Goal: Information Seeking & Learning: Learn about a topic

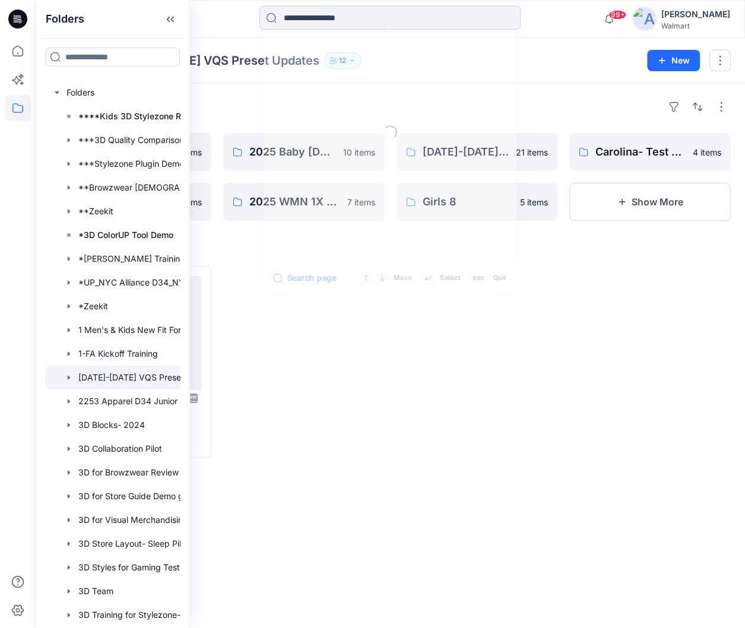
click at [426, 14] on input at bounding box center [389, 18] width 261 height 24
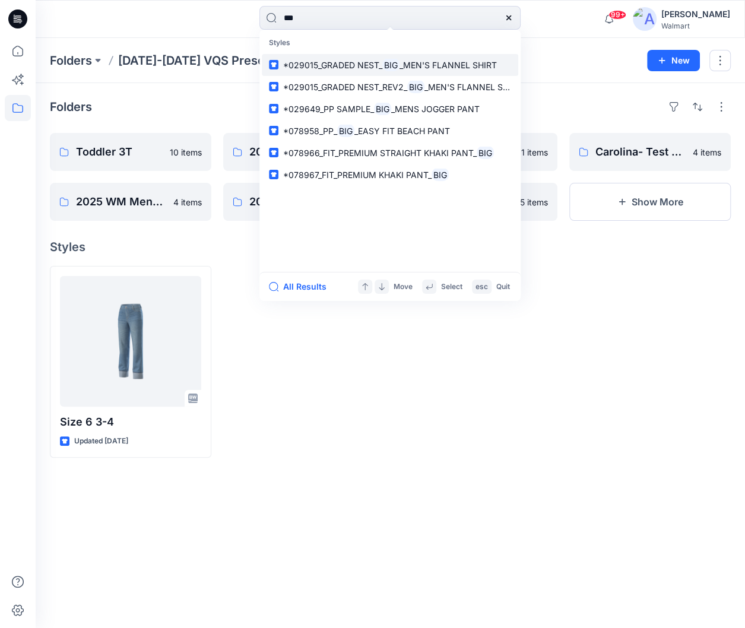
type input "***"
click at [481, 60] on span "_MEN'S FLANNEL SHIRT" at bounding box center [448, 65] width 97 height 10
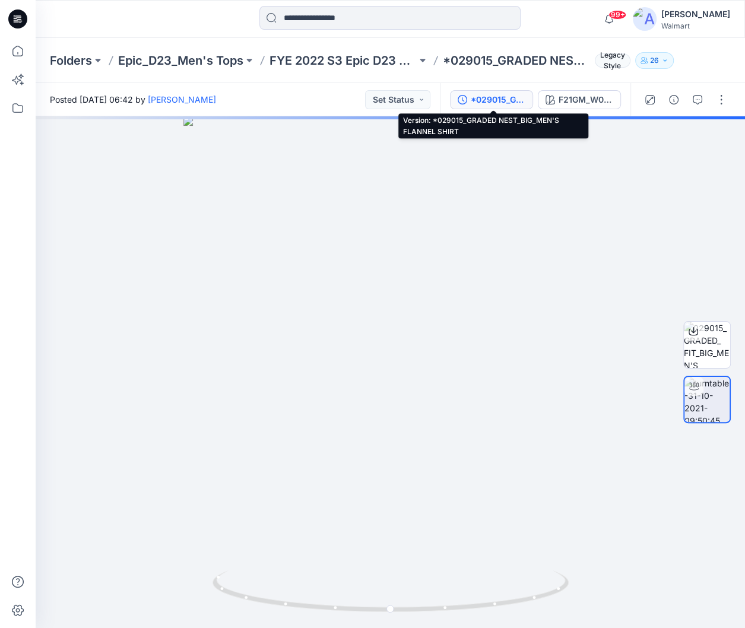
click at [512, 98] on div "*029015_GRADED NEST_BIG_MEN'S FLANNEL SHIRT" at bounding box center [498, 99] width 55 height 13
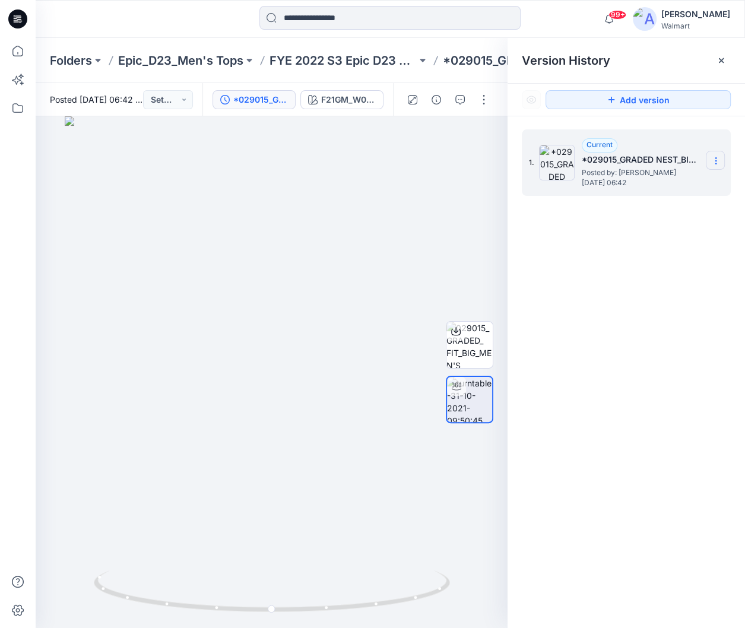
click at [720, 160] on icon at bounding box center [715, 160] width 9 height 9
click at [576, 17] on div "99+ Notifications Heather Moon shared 289-911 OVERALL in FYE 2027 S3 UP H.I.S. …" at bounding box center [390, 19] width 709 height 26
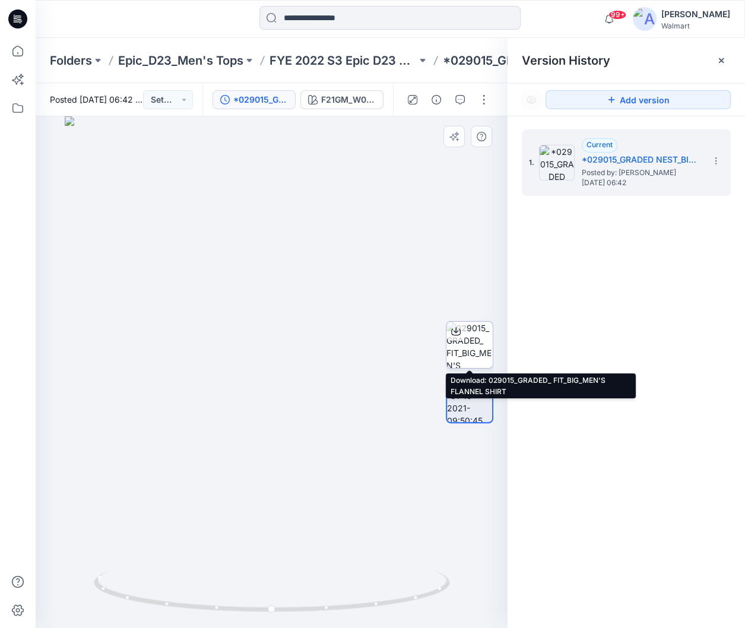
click at [459, 329] on icon at bounding box center [455, 331] width 9 height 9
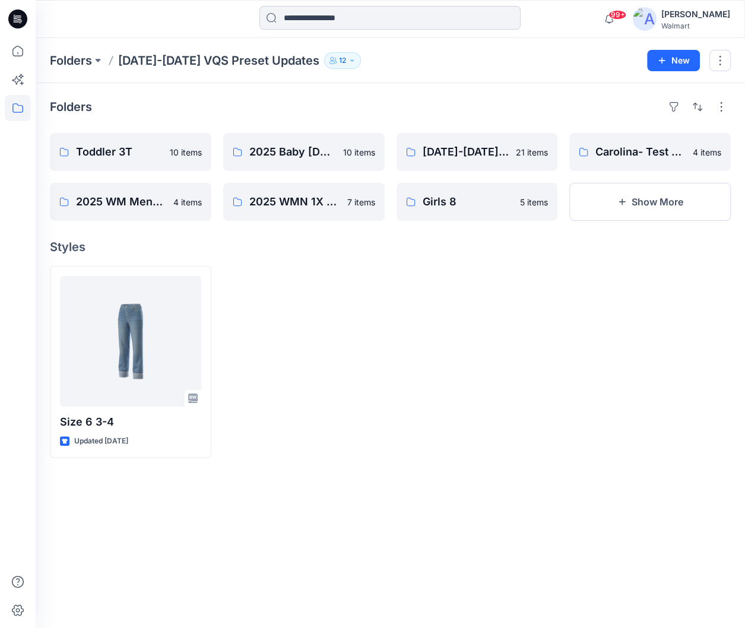
click at [361, 20] on input at bounding box center [389, 18] width 261 height 24
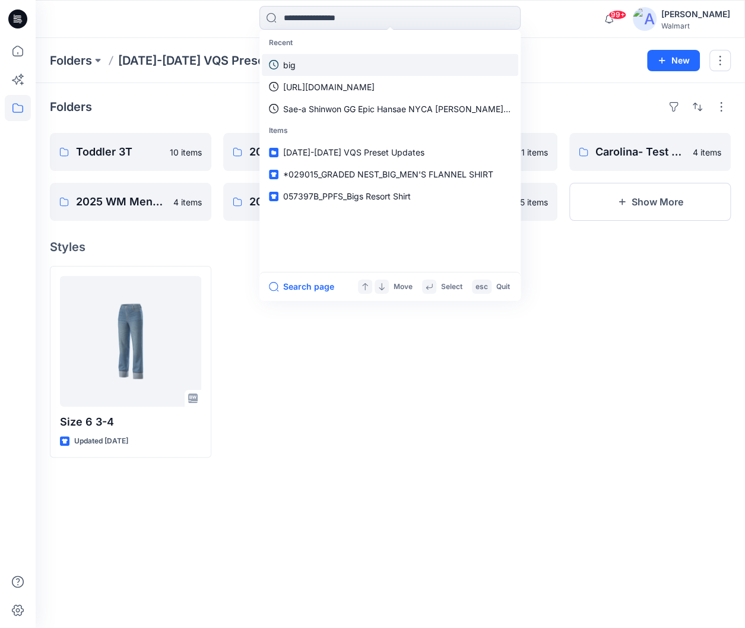
click at [298, 59] on link "big" at bounding box center [390, 65] width 256 height 22
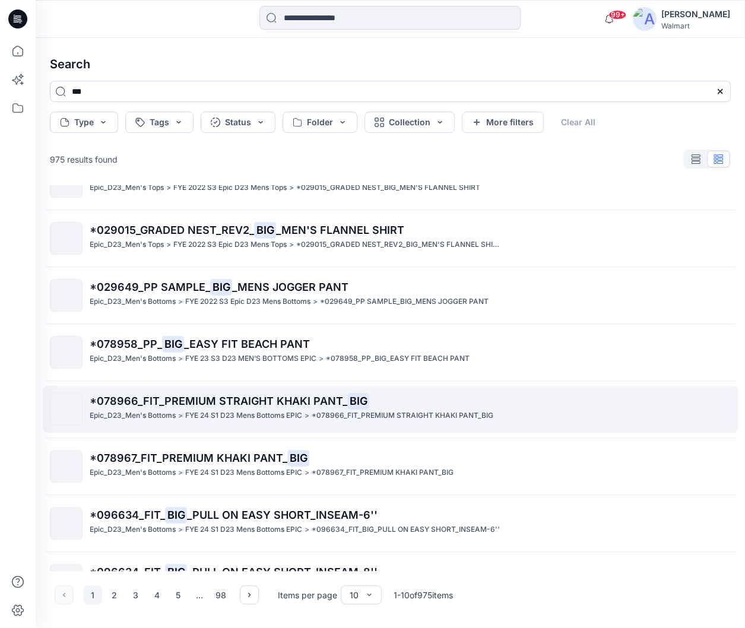
scroll to position [53, 0]
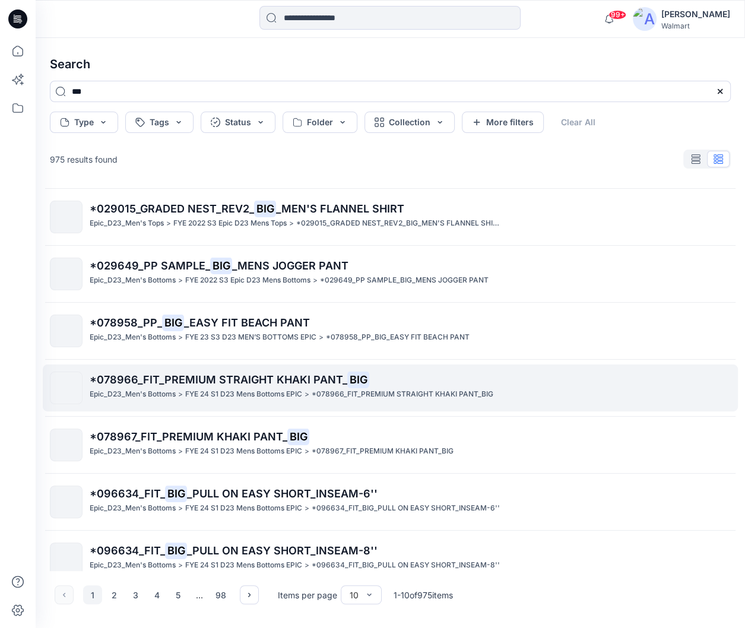
click at [420, 385] on p "*078966_FIT_PREMIUM STRAIGHT KHAKI PANT_ BIG" at bounding box center [410, 380] width 641 height 17
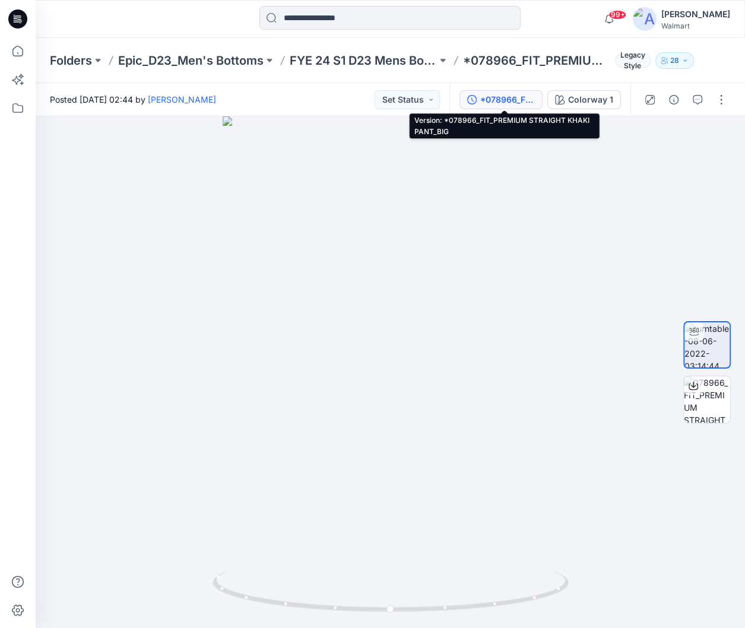
click at [528, 96] on div "*078966_FIT_PREMIUM STRAIGHT KHAKI PANT_BIG" at bounding box center [507, 99] width 55 height 13
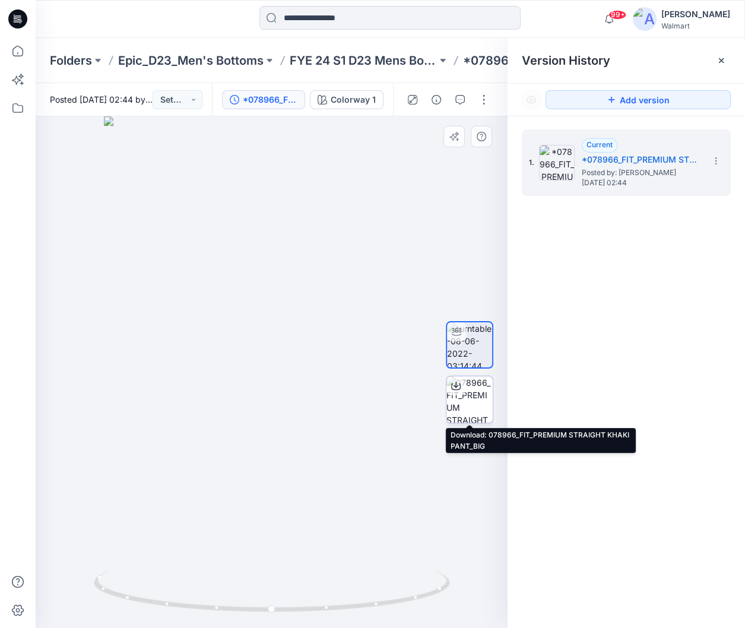
click at [452, 384] on icon at bounding box center [455, 385] width 9 height 9
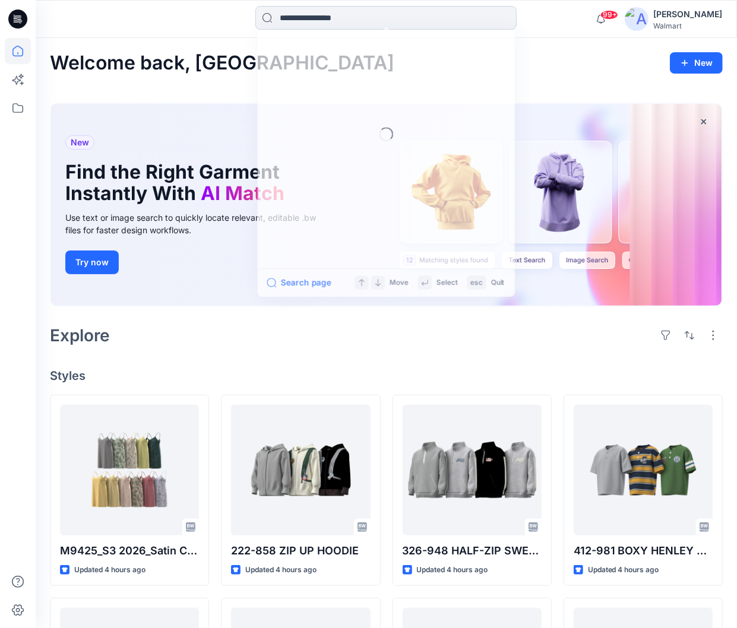
click at [382, 19] on input at bounding box center [385, 18] width 261 height 24
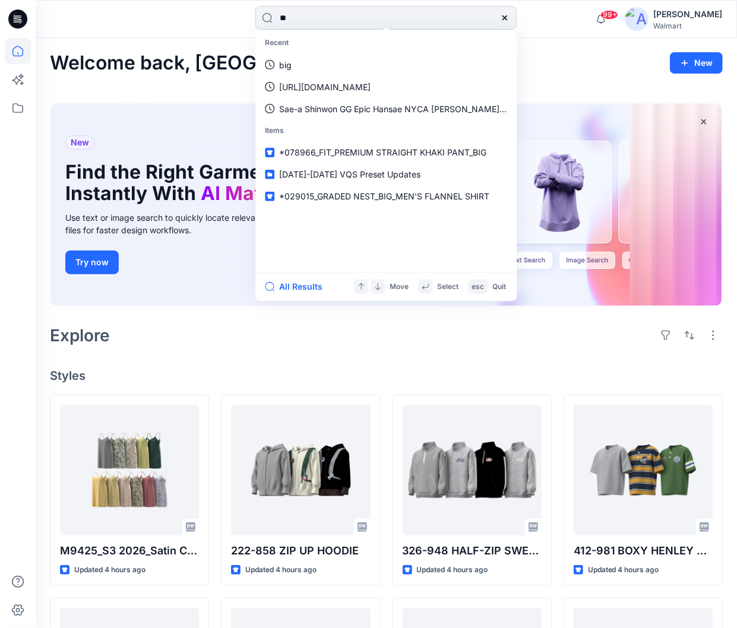
type input "***"
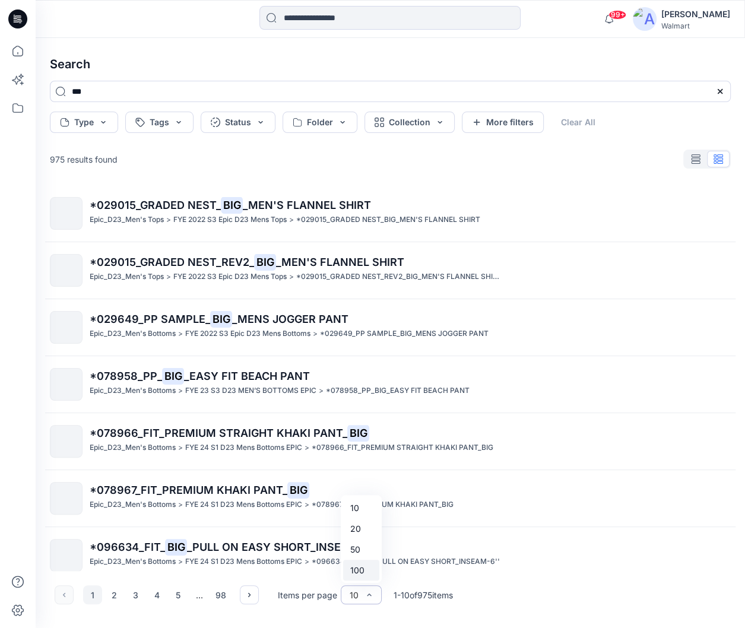
click at [369, 571] on div "100" at bounding box center [361, 570] width 36 height 21
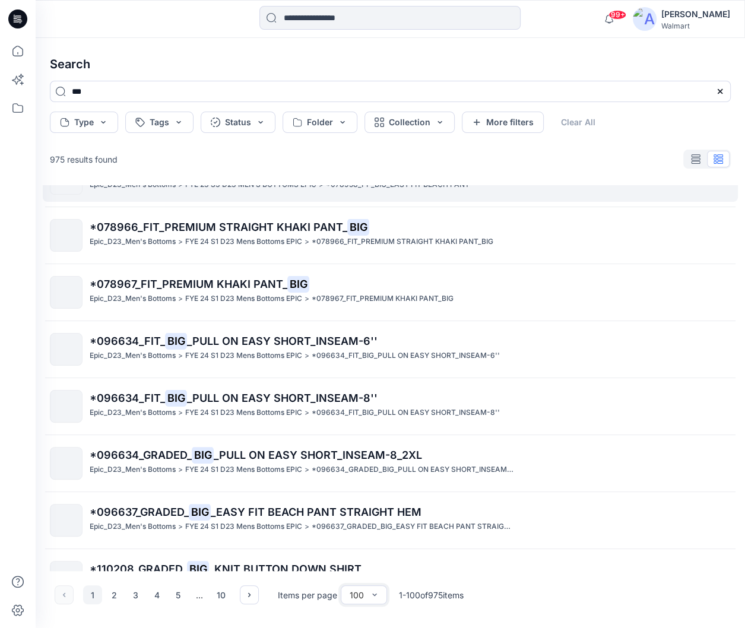
scroll to position [216, 0]
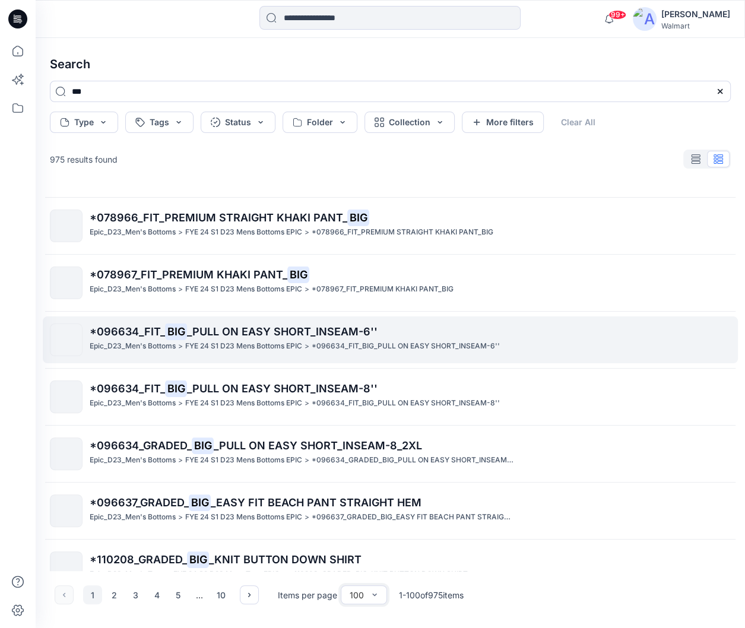
click at [341, 334] on span "_PULL ON EASY SHORT_INSEAM-6''" at bounding box center [282, 331] width 191 height 12
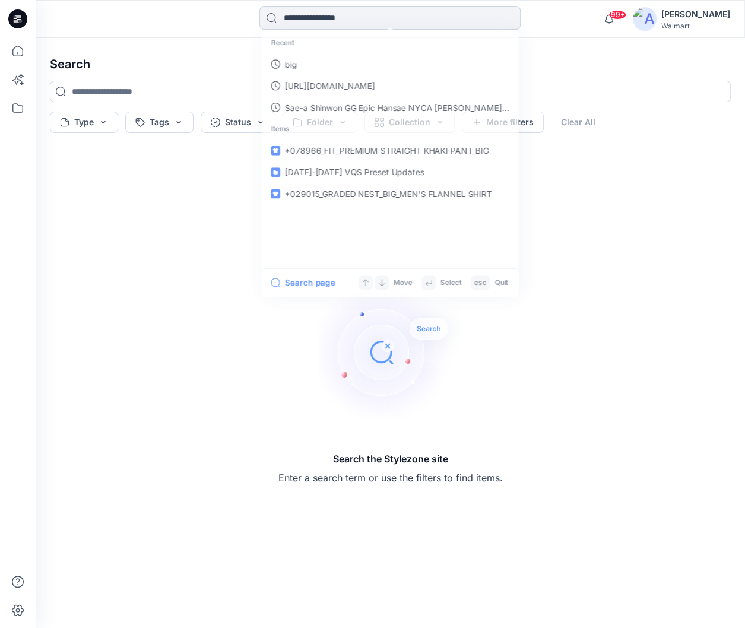
click at [373, 22] on input at bounding box center [389, 18] width 261 height 24
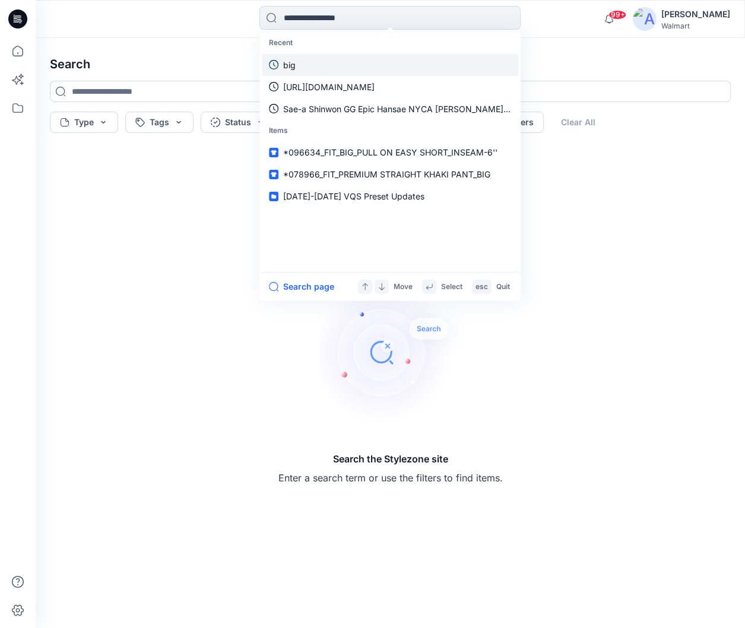
click at [336, 68] on link "big" at bounding box center [390, 65] width 256 height 22
type input "***"
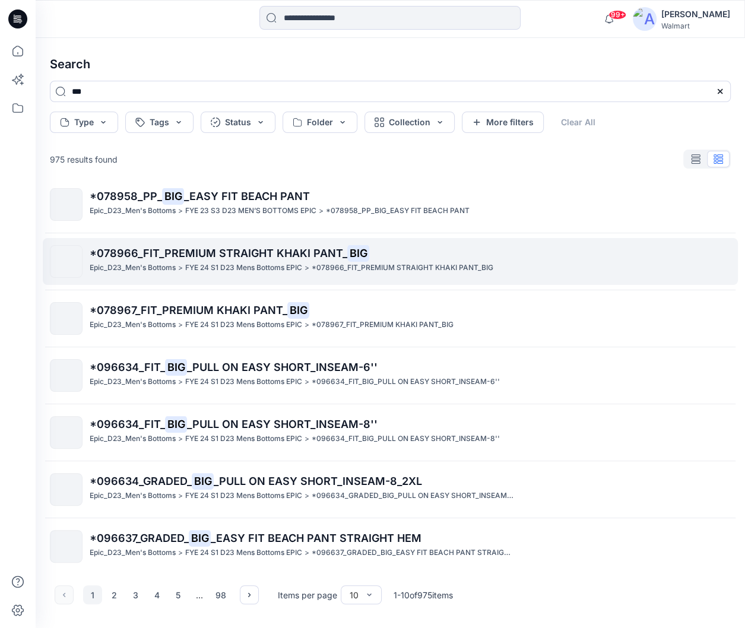
scroll to position [181, 0]
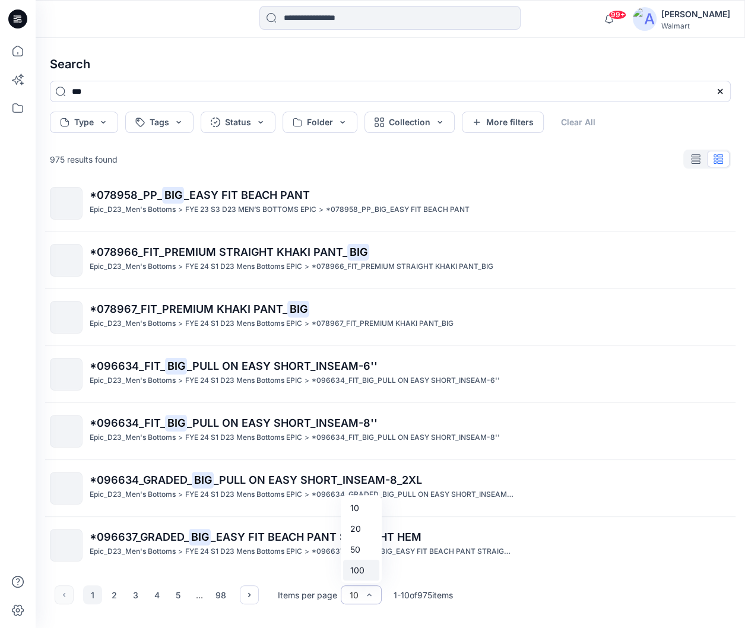
click at [366, 574] on div "100" at bounding box center [361, 570] width 36 height 21
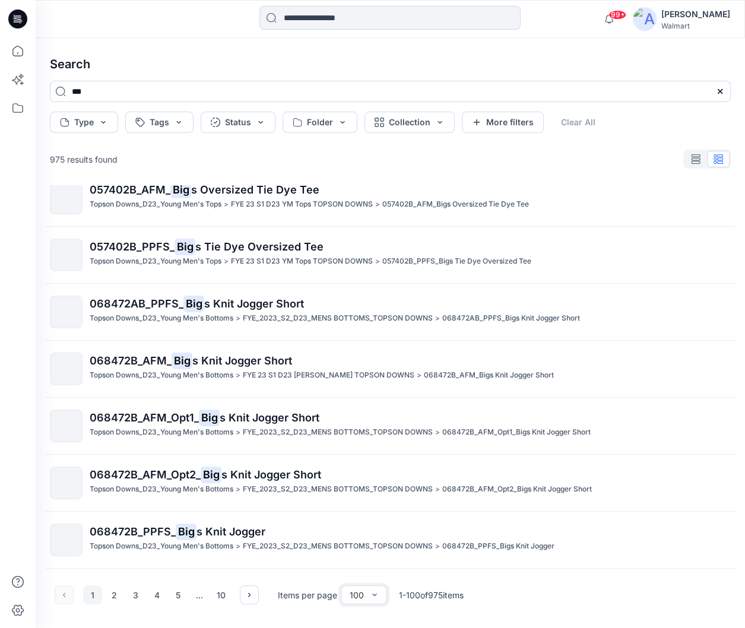
scroll to position [2879, 0]
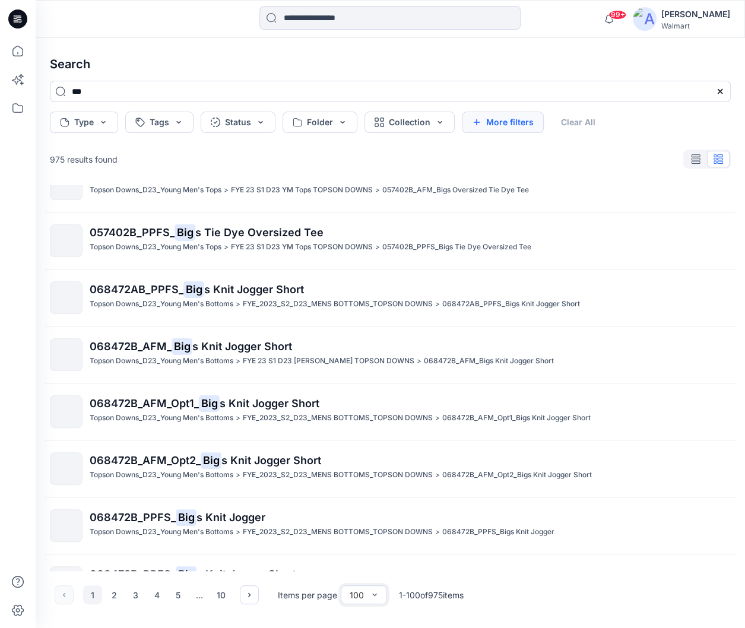
click at [505, 123] on button "More filters" at bounding box center [503, 122] width 82 height 21
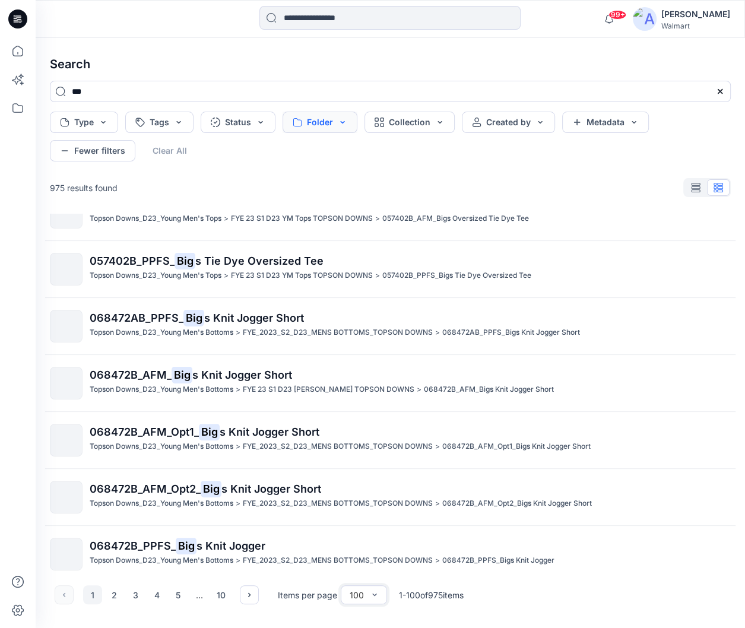
click at [344, 123] on button "Folder" at bounding box center [320, 122] width 75 height 21
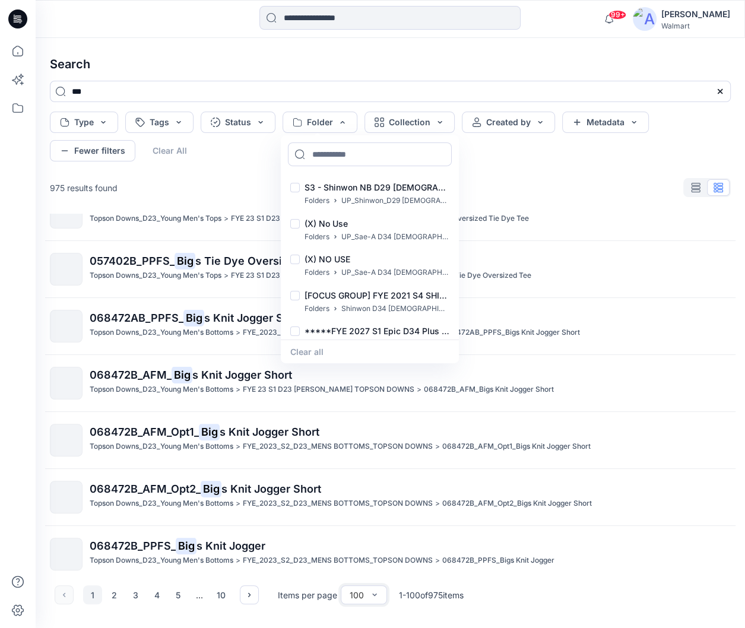
click at [579, 183] on div "975 results found" at bounding box center [390, 188] width 700 height 24
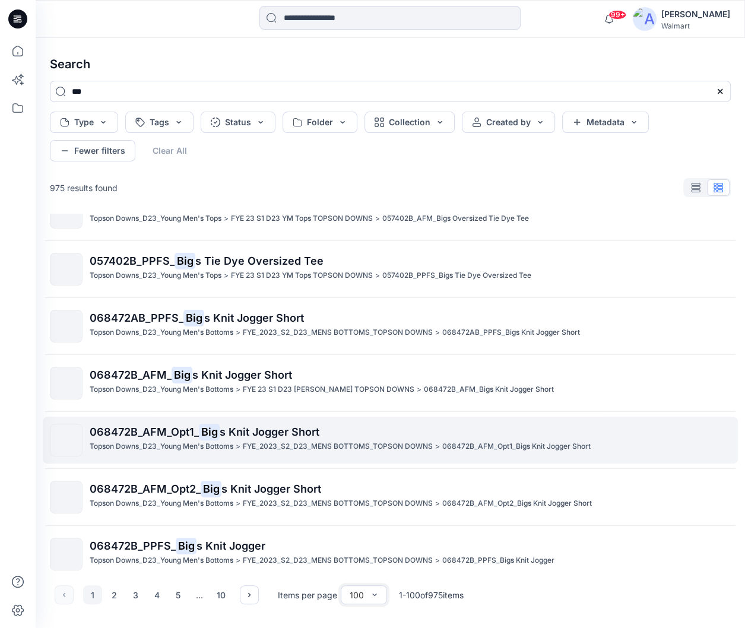
click at [286, 426] on span "s Knit Jogger Short" at bounding box center [270, 432] width 100 height 12
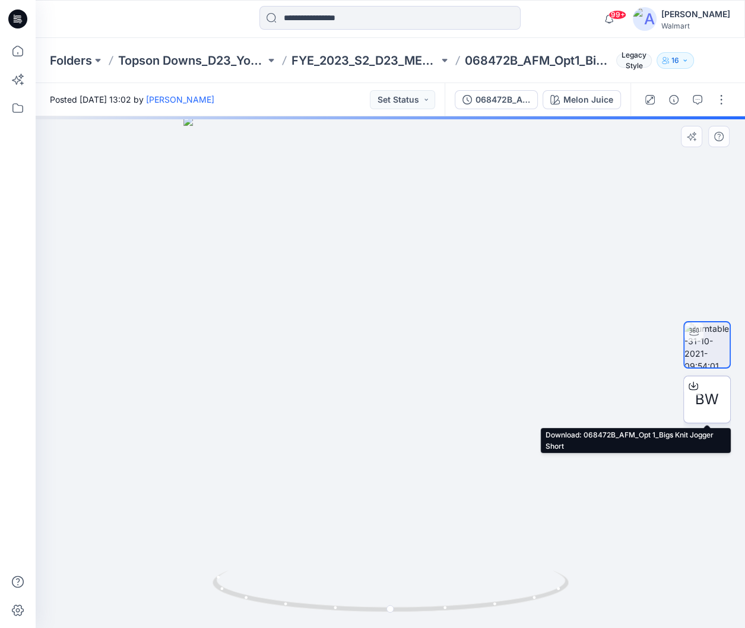
click at [698, 388] on icon at bounding box center [693, 385] width 9 height 9
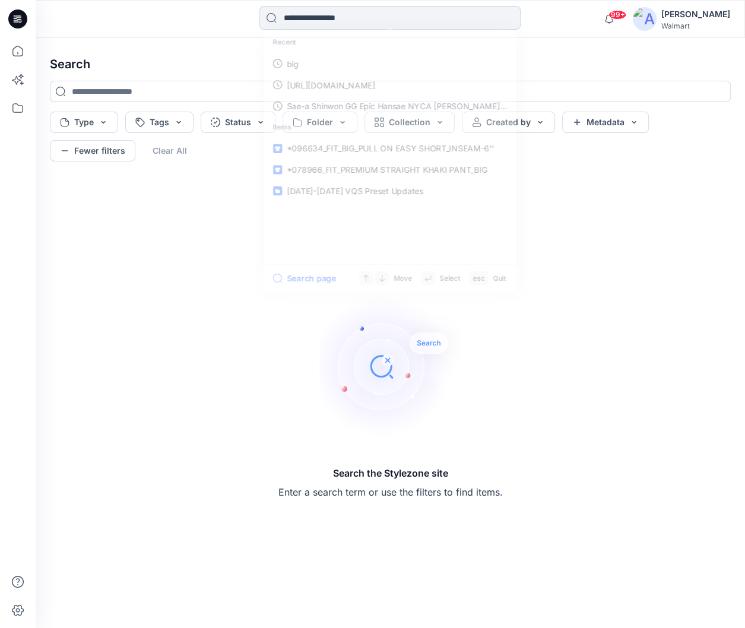
click at [356, 17] on input at bounding box center [389, 18] width 261 height 24
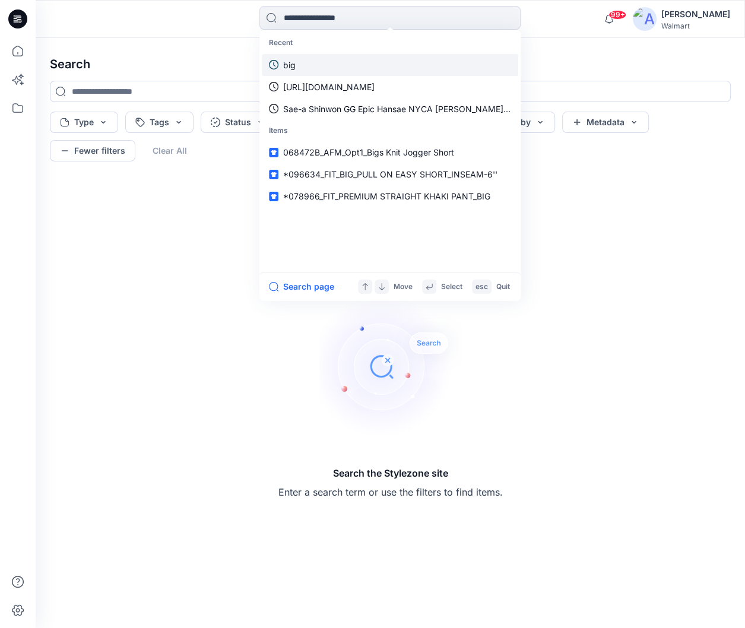
click at [319, 64] on link "big" at bounding box center [390, 65] width 256 height 22
type input "***"
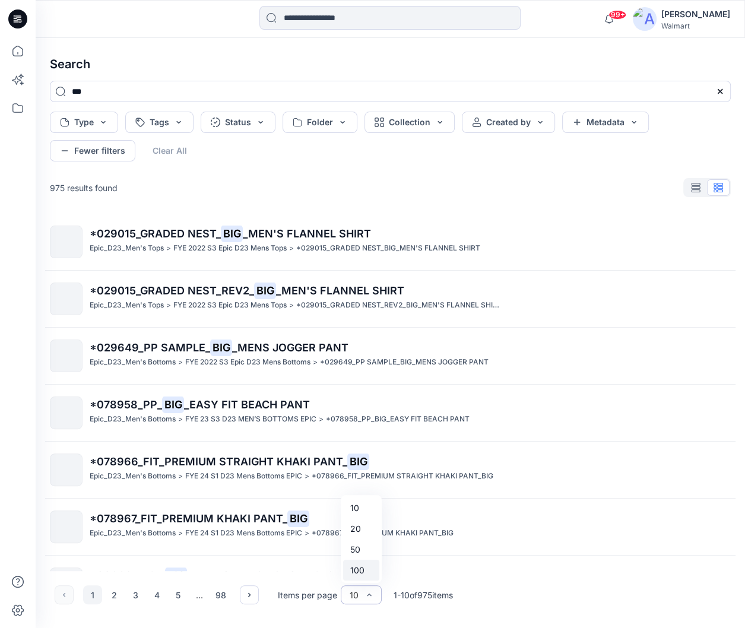
click at [353, 574] on div "100" at bounding box center [361, 570] width 36 height 21
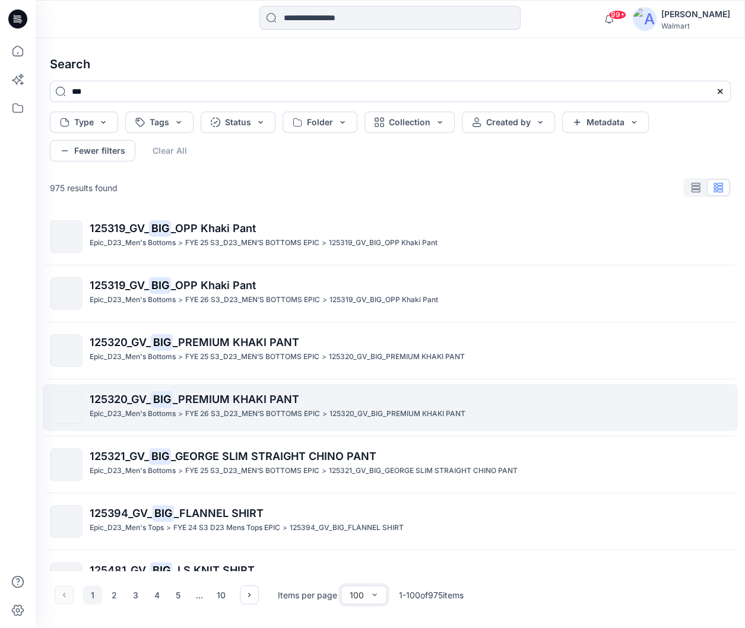
scroll to position [5314, 0]
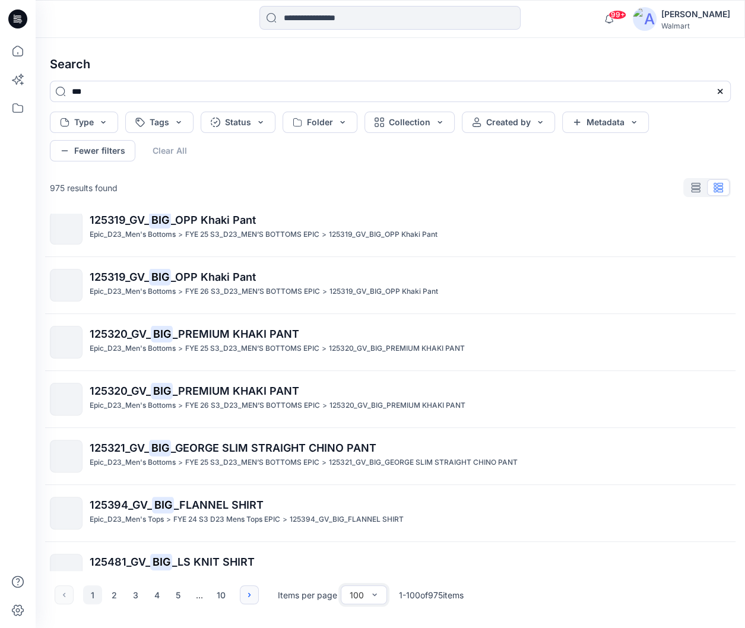
click at [251, 594] on icon "button" at bounding box center [249, 594] width 9 height 9
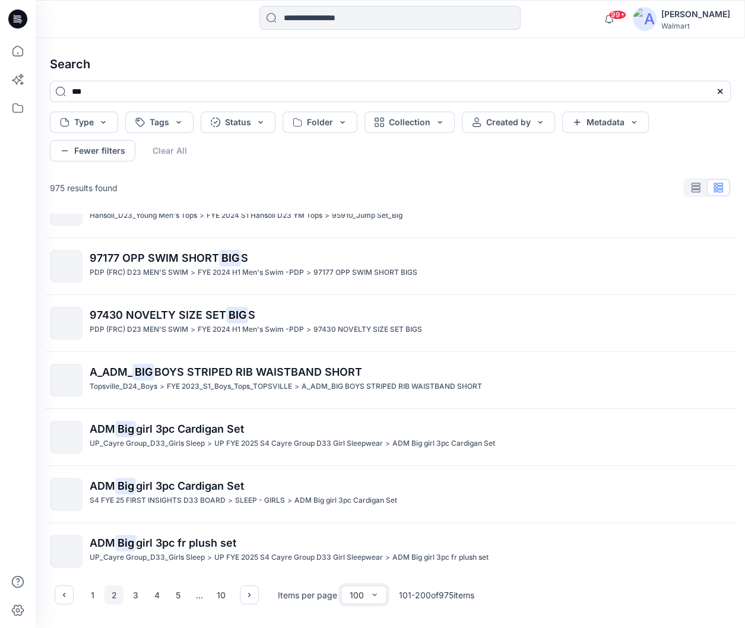
scroll to position [4234, 0]
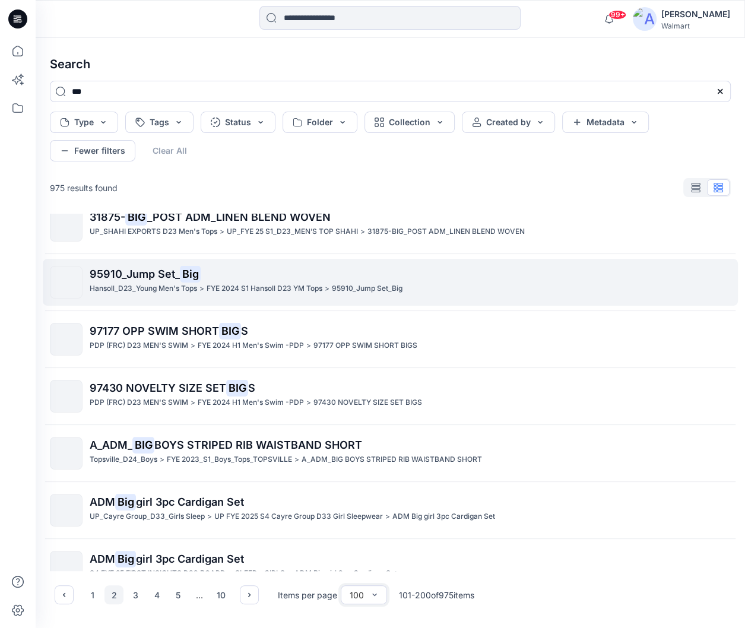
click at [334, 283] on div "Hansoll_D23_Young Men's Tops > FYE 2024 S1 Hansoll D23 YM Tops > 95910_Jump Set…" at bounding box center [410, 289] width 641 height 12
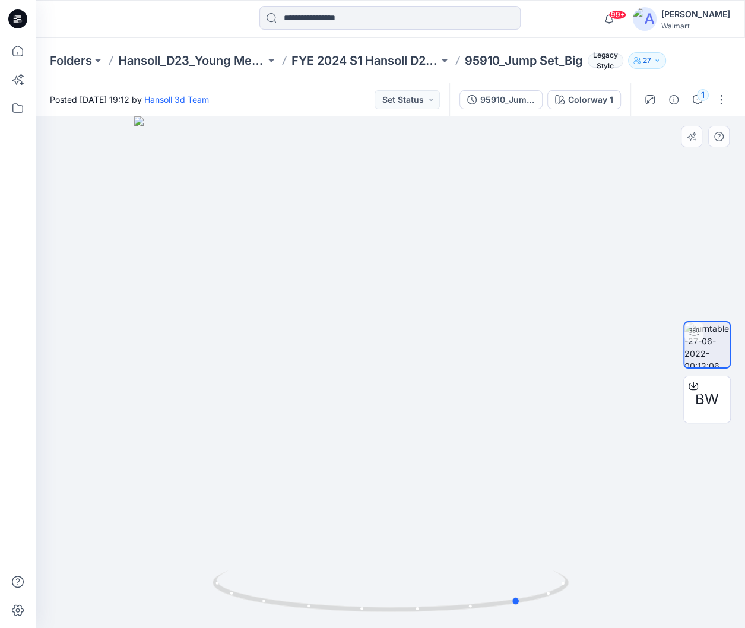
drag, startPoint x: 334, startPoint y: 366, endPoint x: 464, endPoint y: 383, distance: 131.1
click at [464, 383] on div at bounding box center [390, 372] width 709 height 512
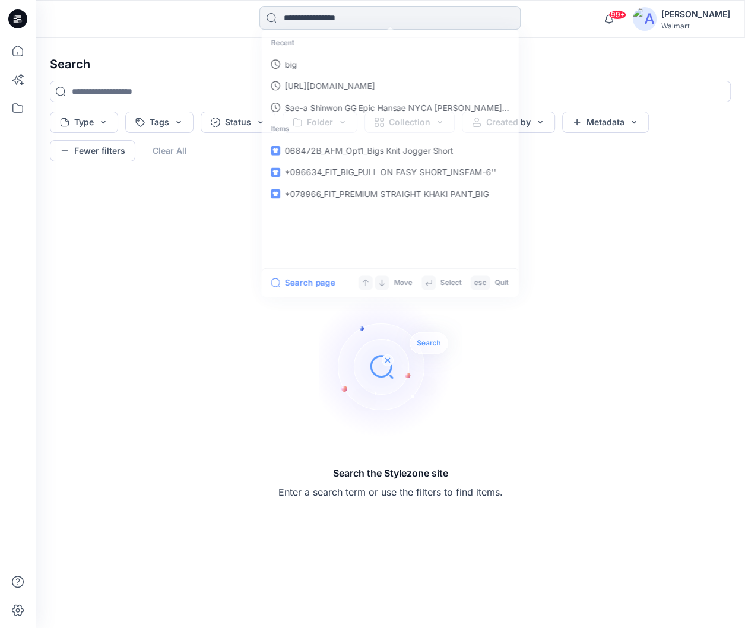
click at [309, 13] on input at bounding box center [389, 18] width 261 height 24
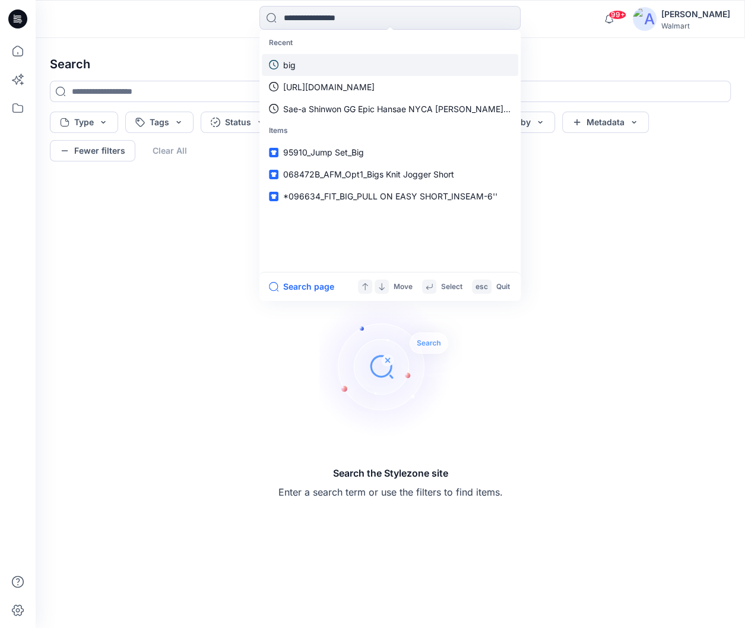
click at [303, 63] on link "big" at bounding box center [390, 65] width 256 height 22
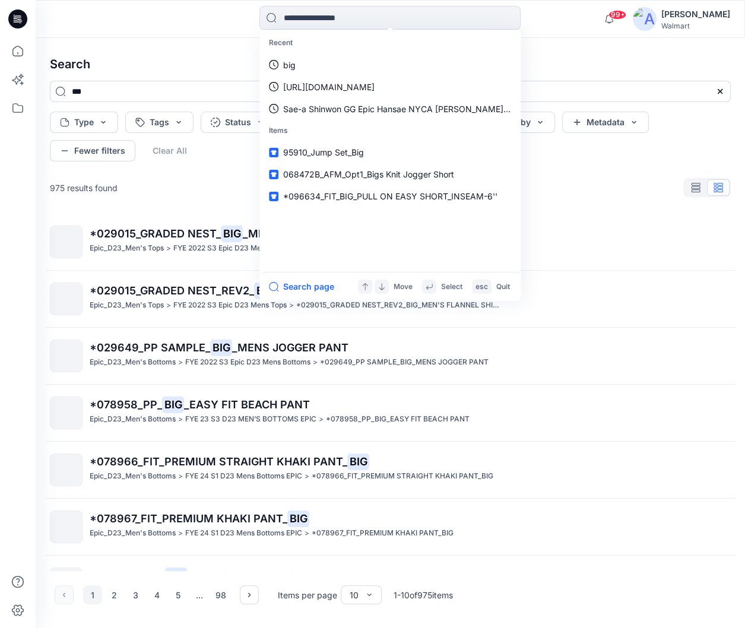
type input "***"
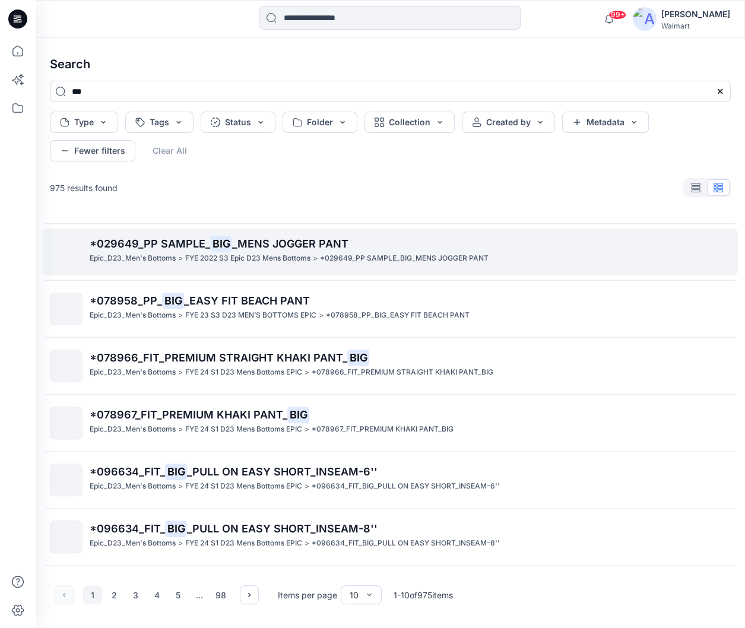
scroll to position [209, 0]
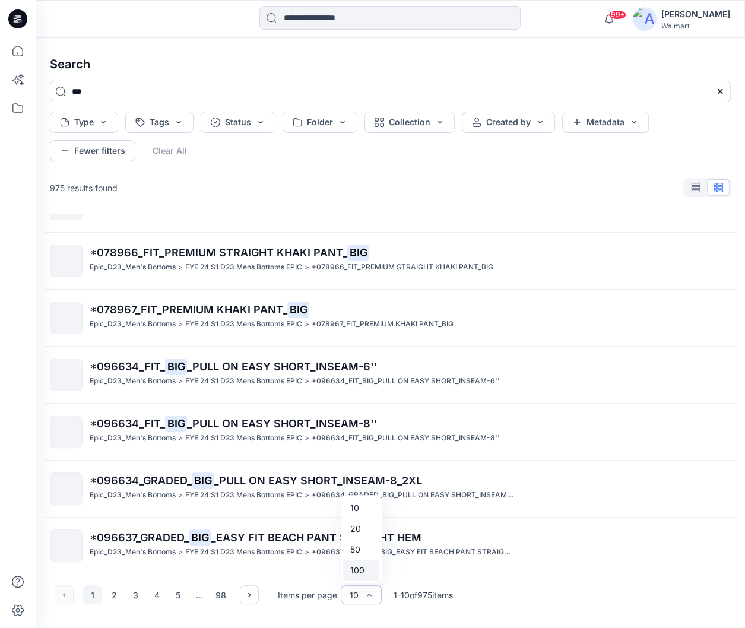
click at [367, 571] on div "100" at bounding box center [361, 570] width 36 height 21
click at [112, 592] on button "2" at bounding box center [113, 594] width 19 height 19
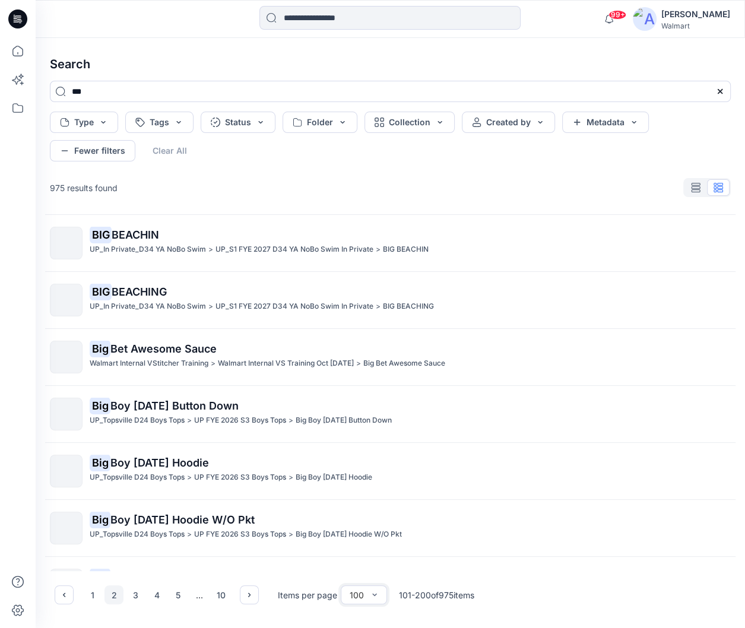
scroll to position [5314, 0]
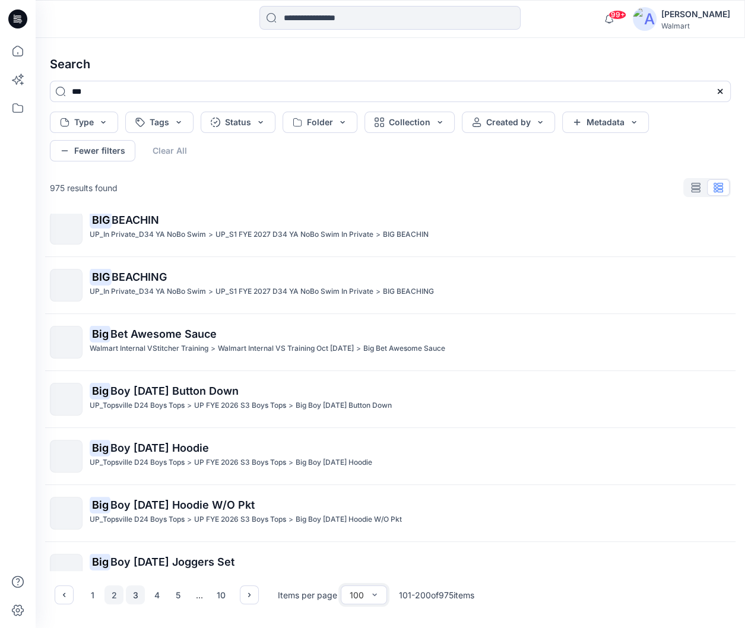
click at [139, 597] on button "3" at bounding box center [135, 594] width 19 height 19
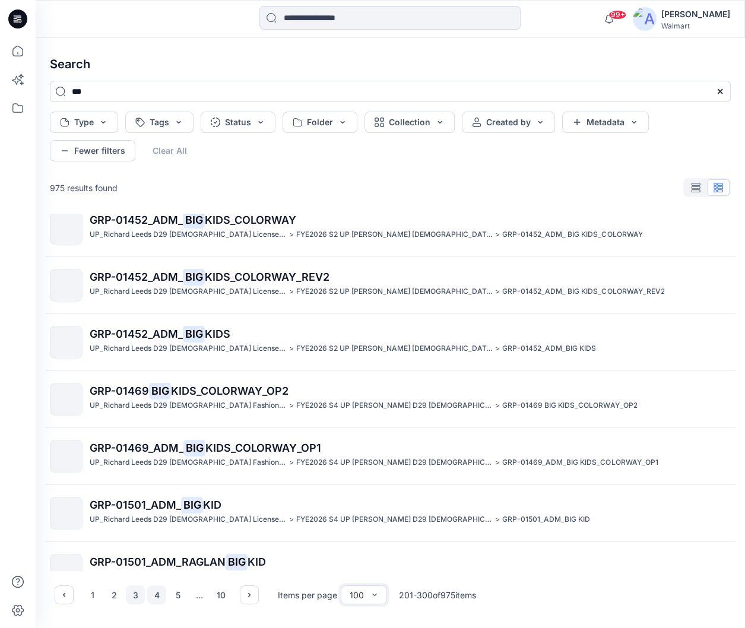
click at [161, 597] on button "4" at bounding box center [156, 594] width 19 height 19
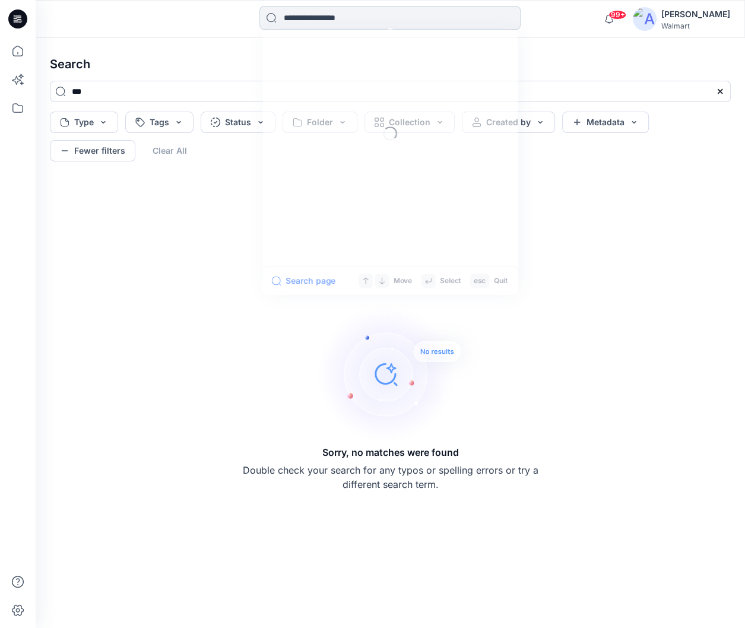
click at [391, 15] on input at bounding box center [389, 18] width 261 height 24
type input "***"
click at [205, 36] on div "99+ Notifications Gia Falati shared 364-950 POPLIN DRESS in FYE 2027 S3 UP H.I.…" at bounding box center [390, 19] width 709 height 38
click at [315, 21] on input at bounding box center [389, 18] width 261 height 24
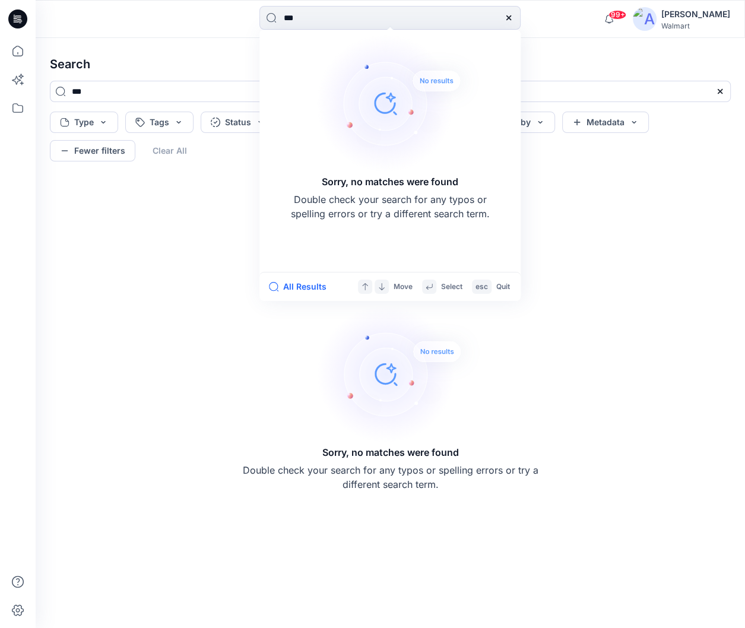
type input "***"
click at [591, 26] on div "*** Sorry, no matches were found Double check your search for any typos or spel…" at bounding box center [390, 19] width 709 height 26
